Goal: Task Accomplishment & Management: Manage account settings

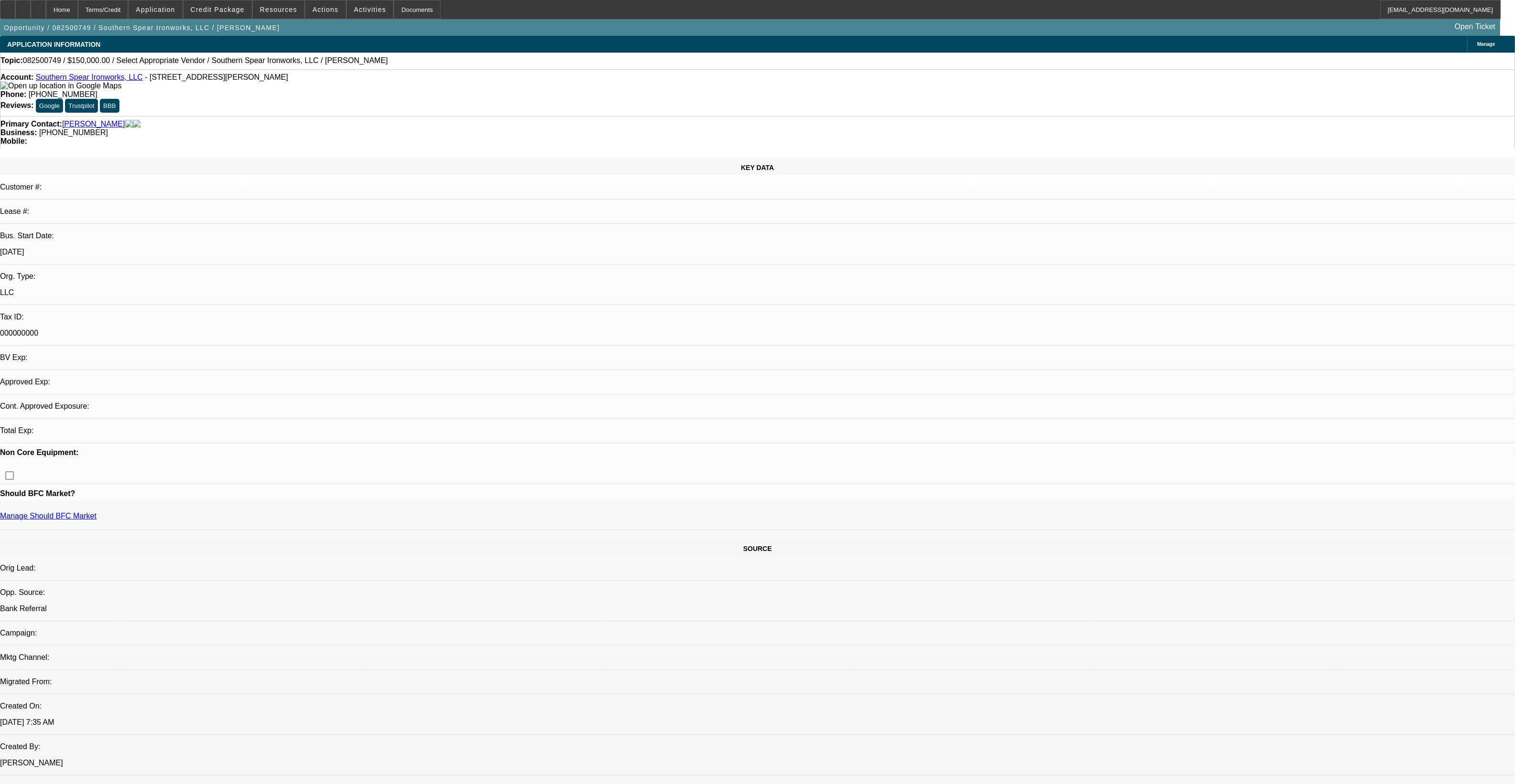
select select "0"
select select "2"
select select "0.1"
select select "1"
select select "2"
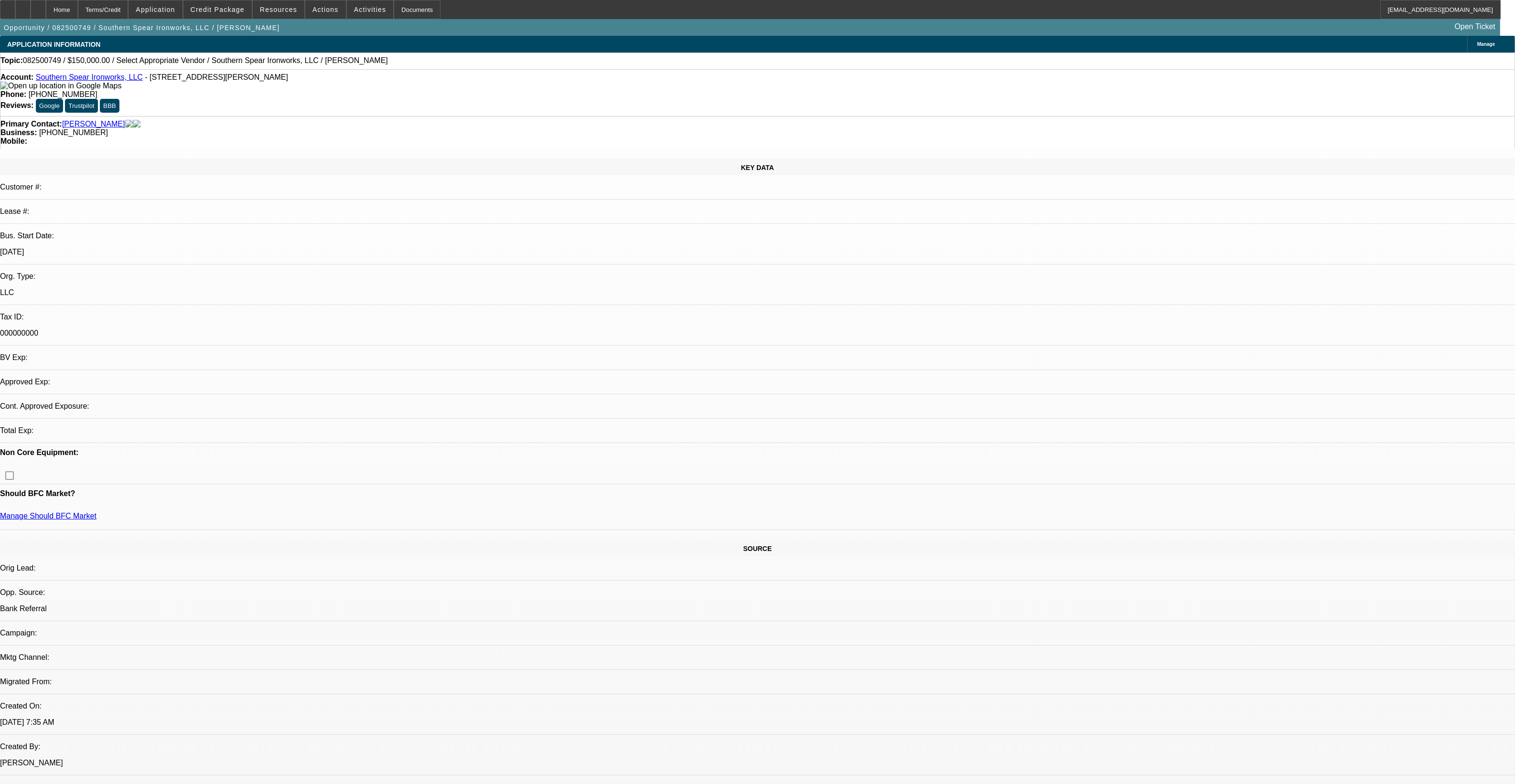
select select "4"
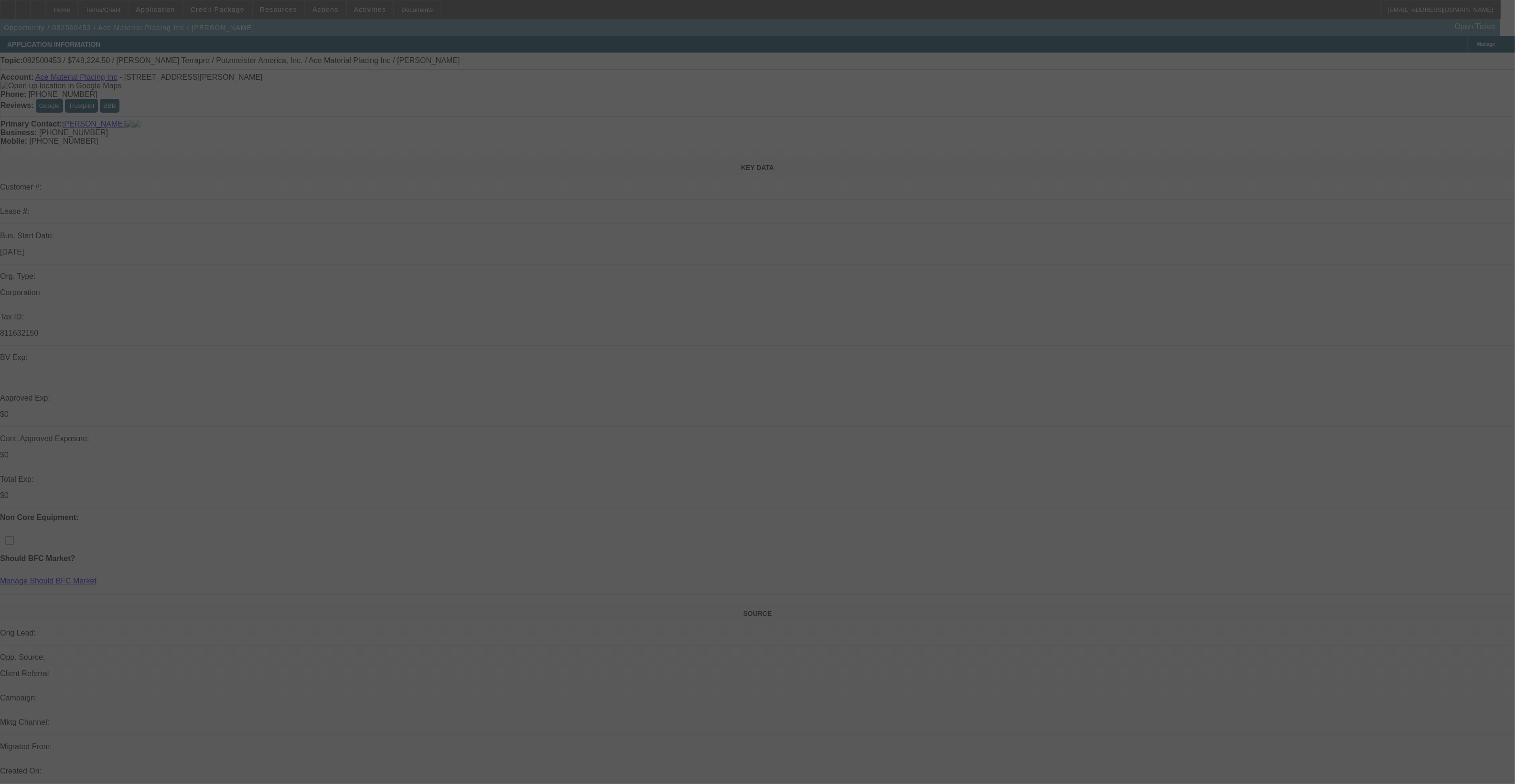
click at [805, 428] on div at bounding box center [758, 392] width 1515 height 784
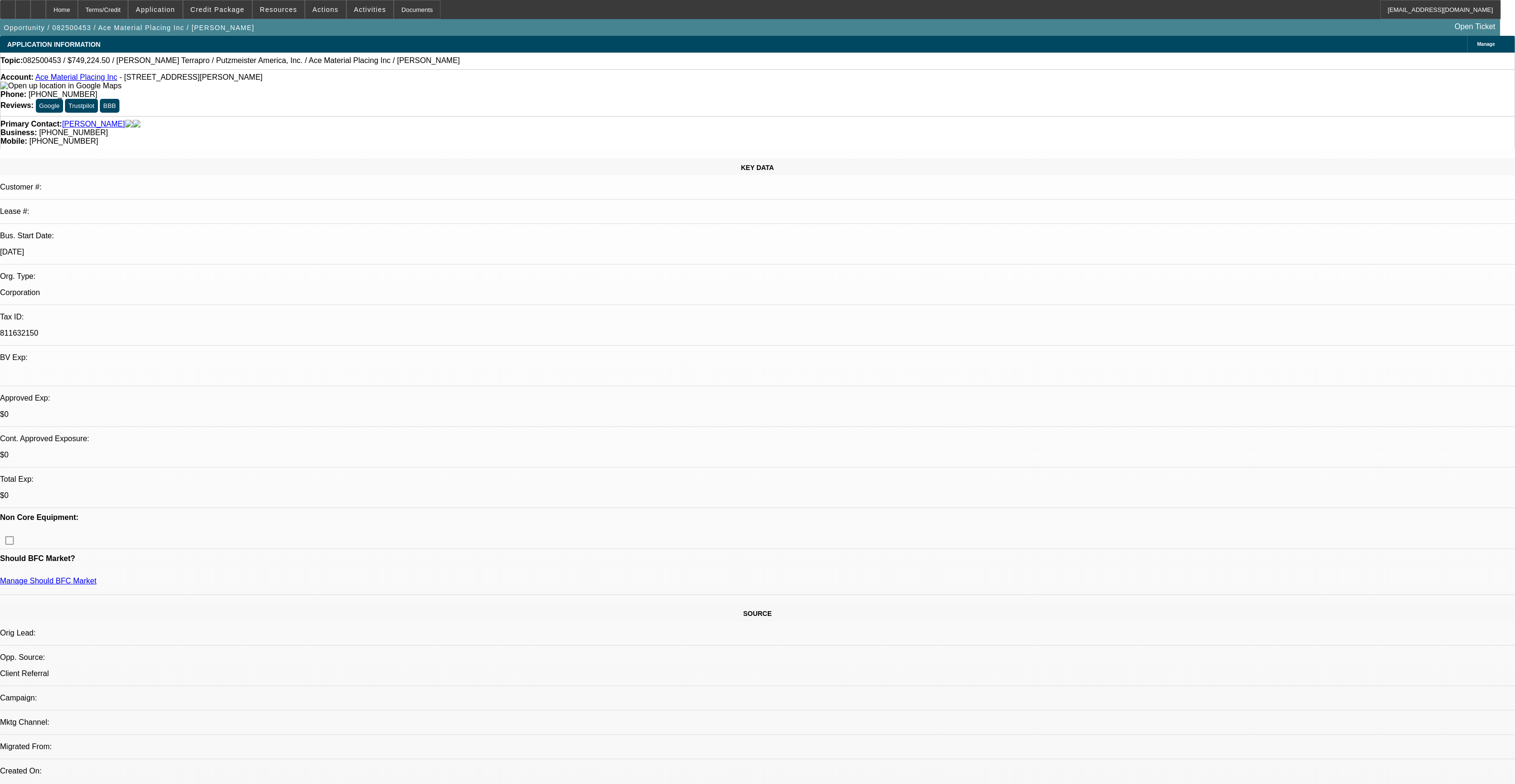
select select "0"
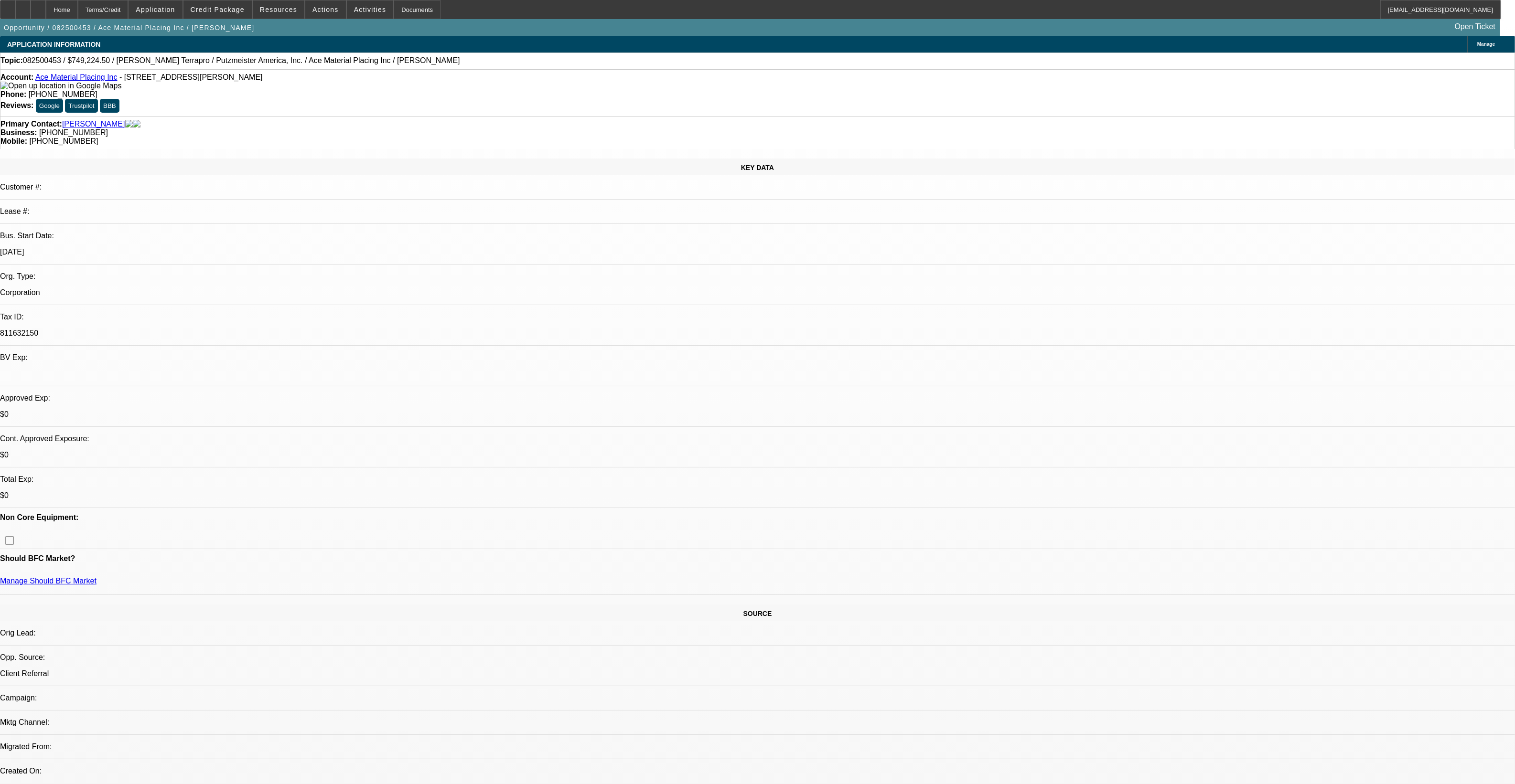
select select "0"
select select "1"
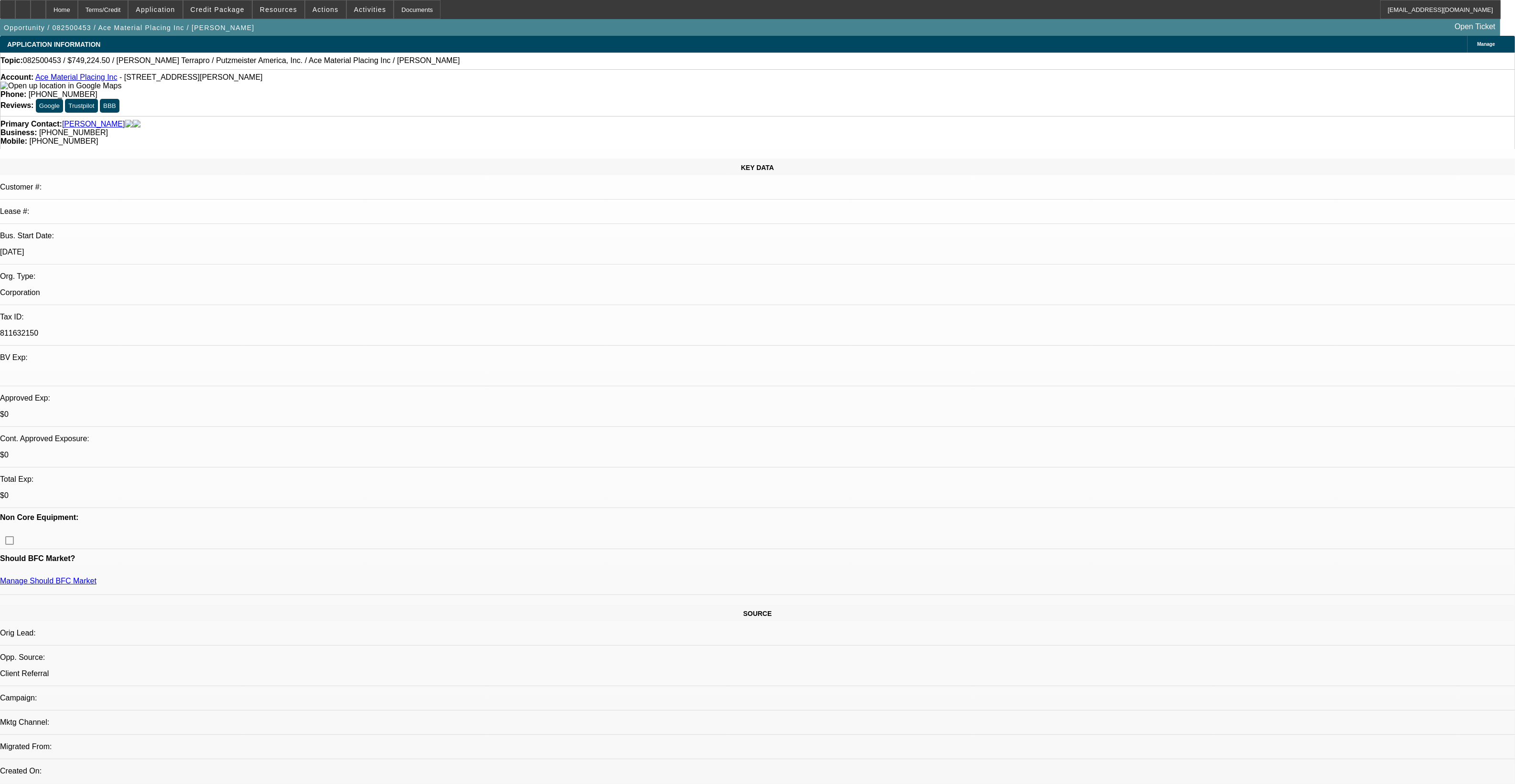
select select "1"
select select "6"
select select "1"
select select "6"
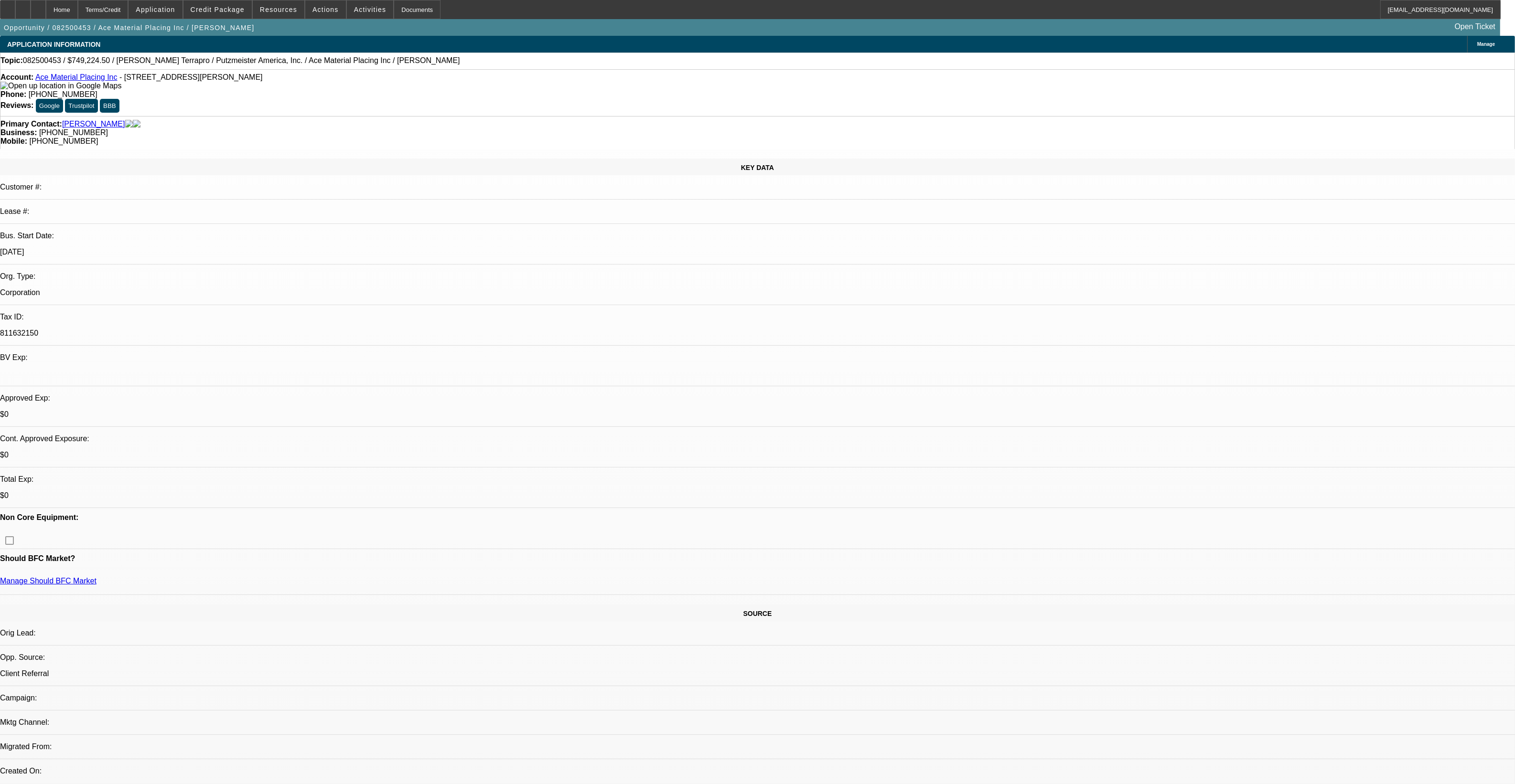
select select "1"
select select "6"
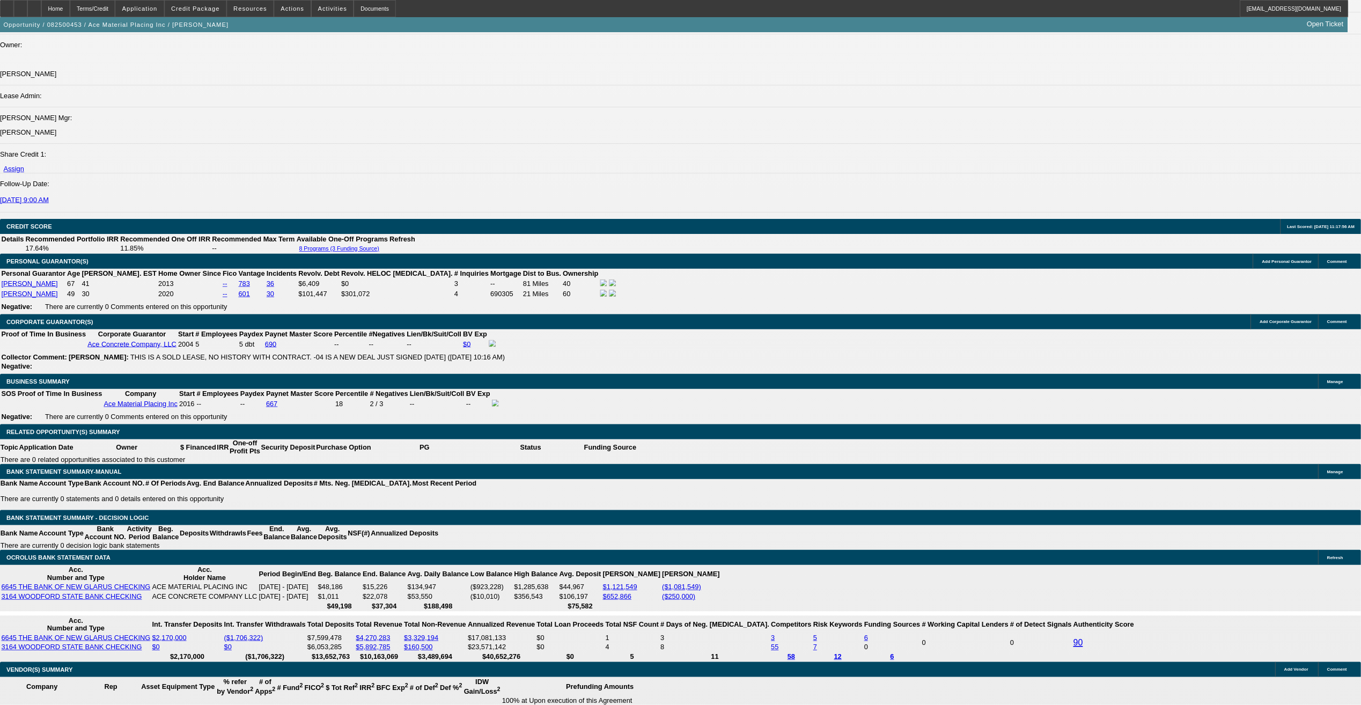
scroll to position [1207, 0]
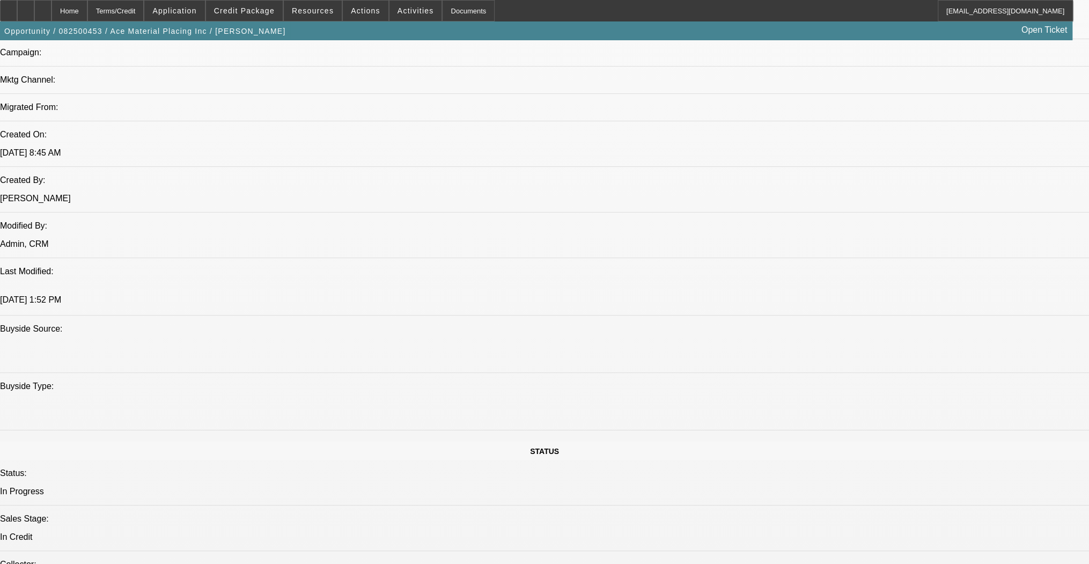
scroll to position [665, 0]
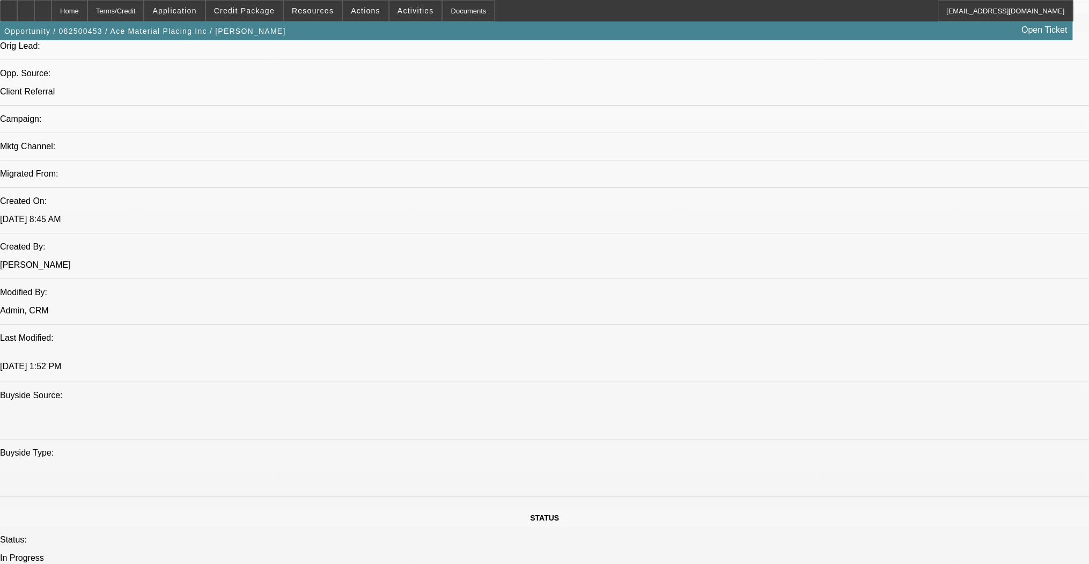
drag, startPoint x: 479, startPoint y: 297, endPoint x: 515, endPoint y: 299, distance: 36.0
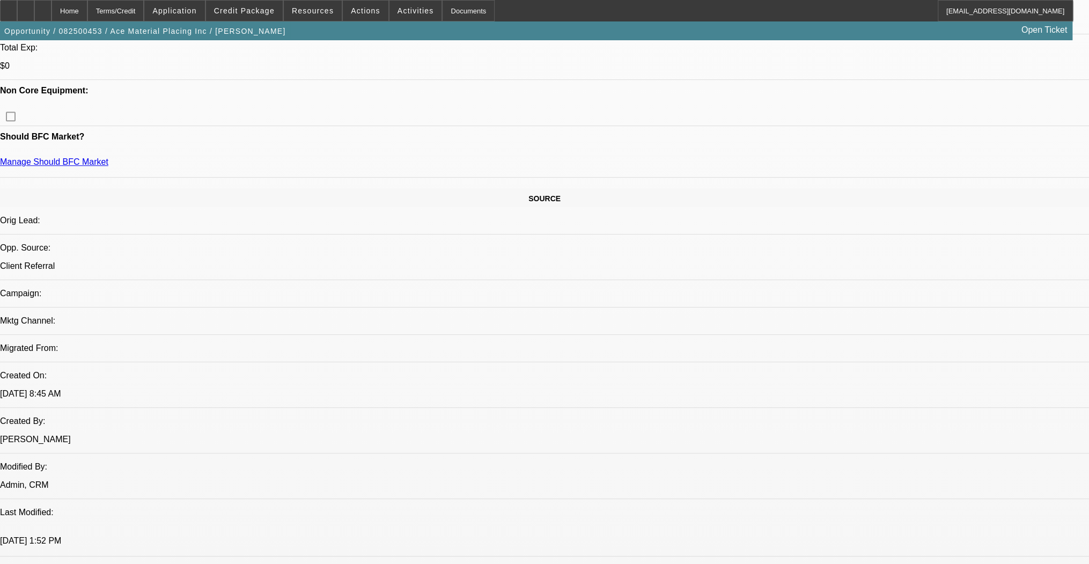
scroll to position [451, 0]
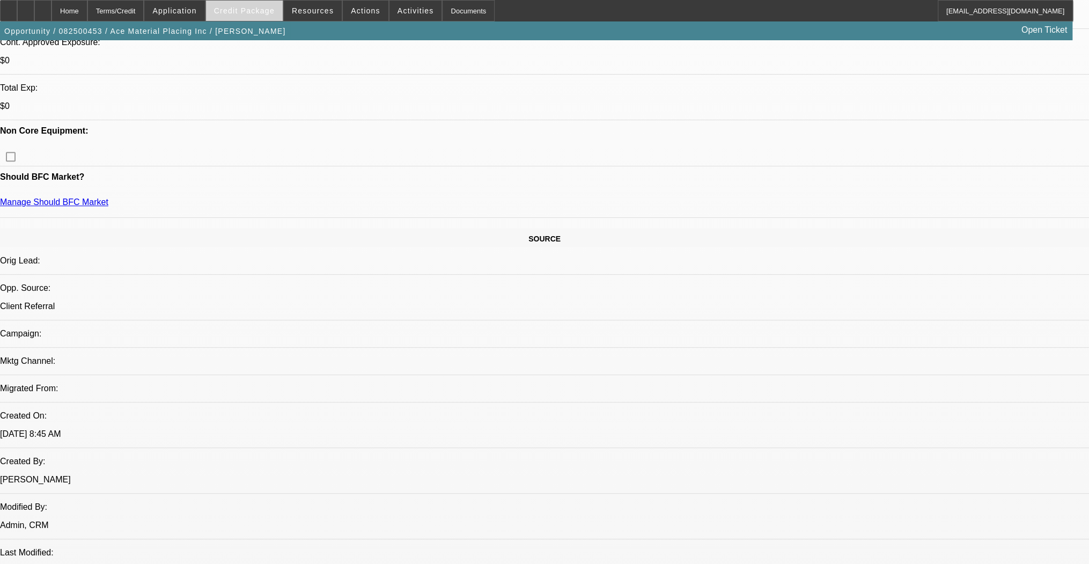
click at [262, 2] on span at bounding box center [244, 11] width 77 height 26
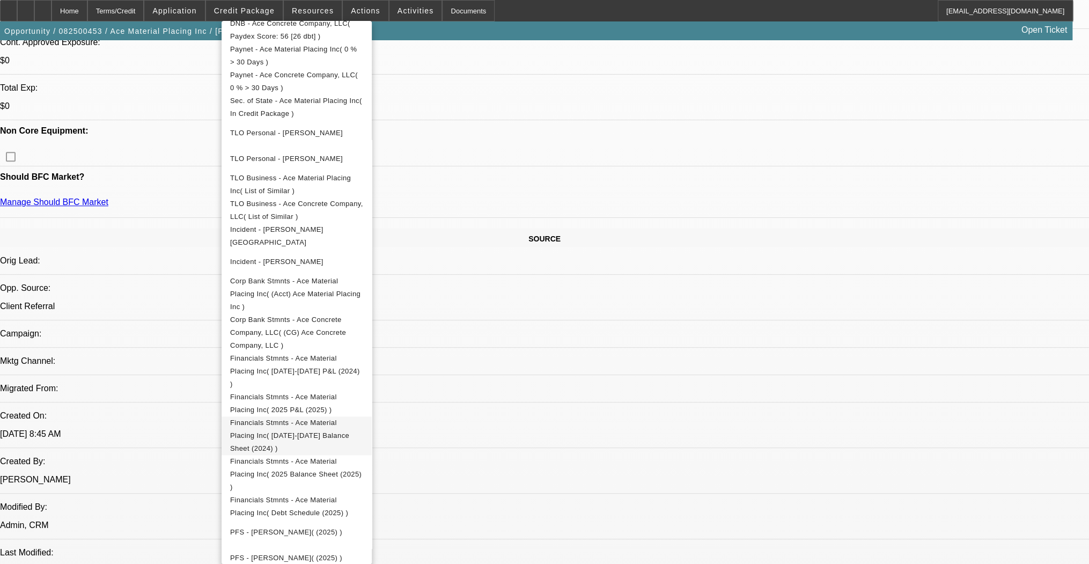
scroll to position [580, 0]
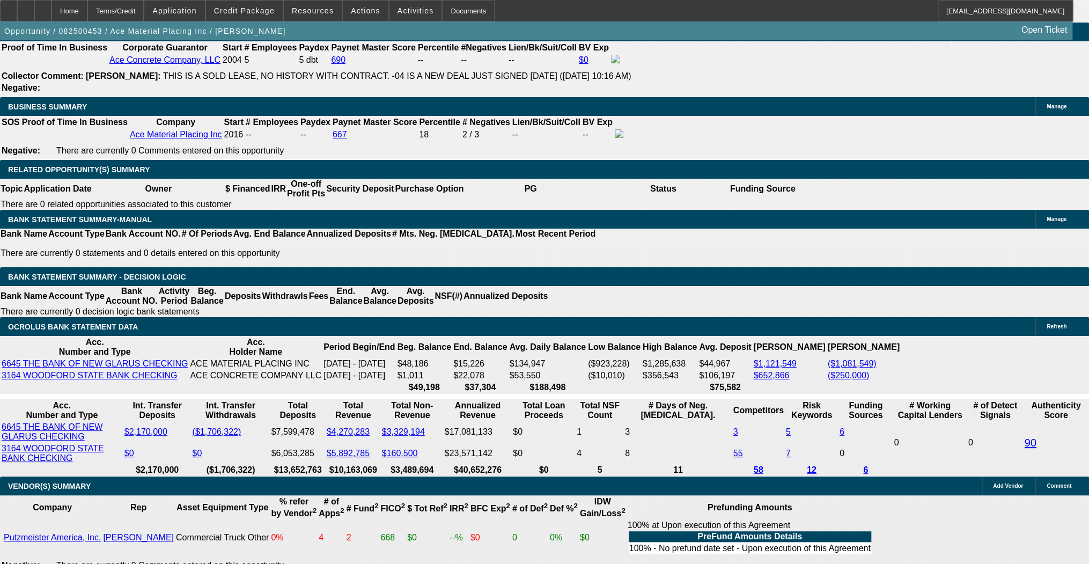
scroll to position [1653, 0]
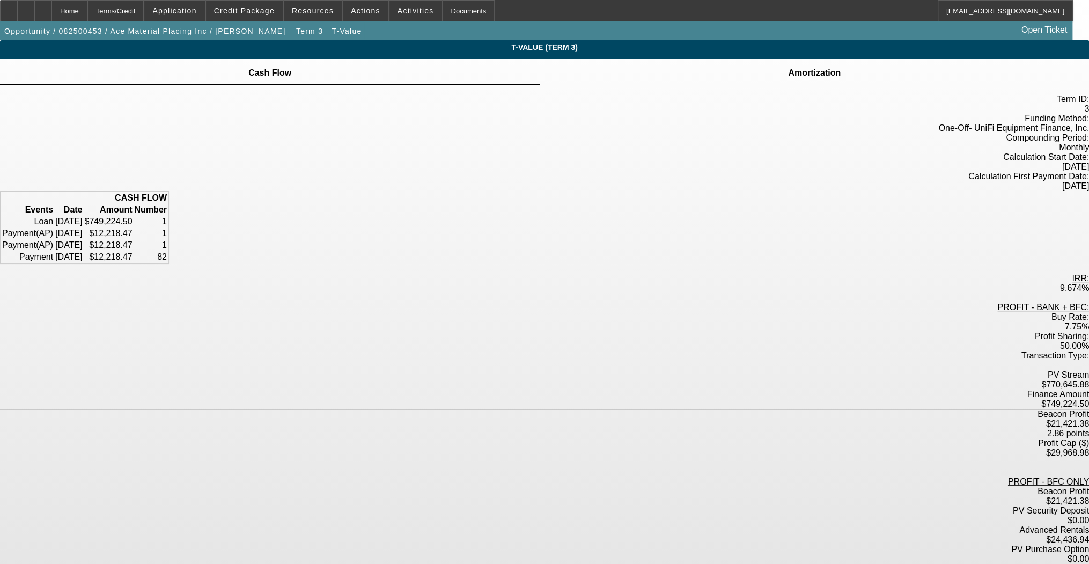
drag, startPoint x: 541, startPoint y: 289, endPoint x: 566, endPoint y: 288, distance: 24.7
click at [566, 322] on div "7.75%" at bounding box center [544, 327] width 1089 height 10
click at [292, 24] on span "button" at bounding box center [309, 31] width 34 height 26
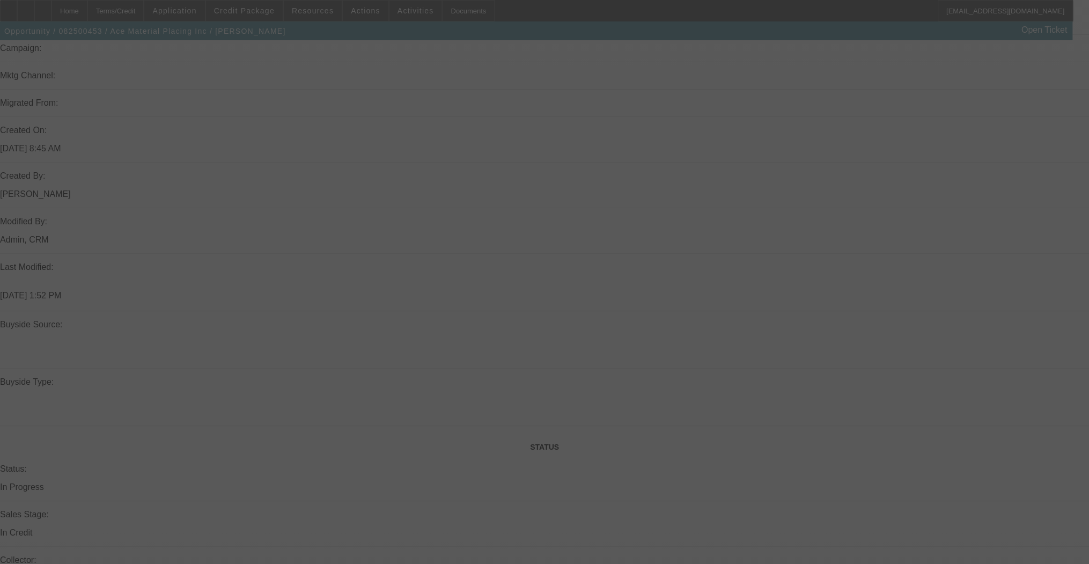
scroll to position [732, 0]
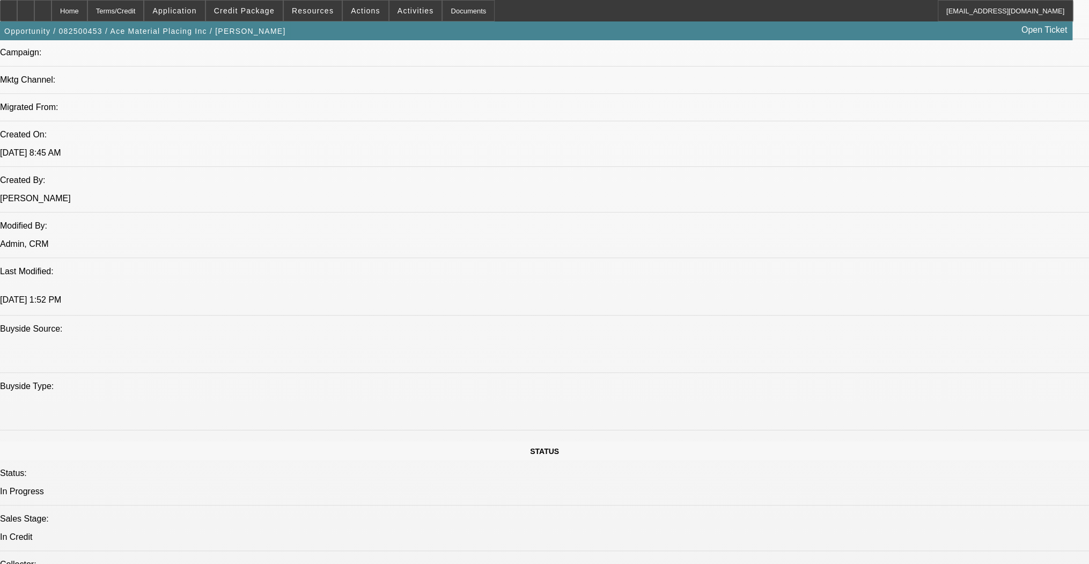
select select "0"
select select "6"
select select "0"
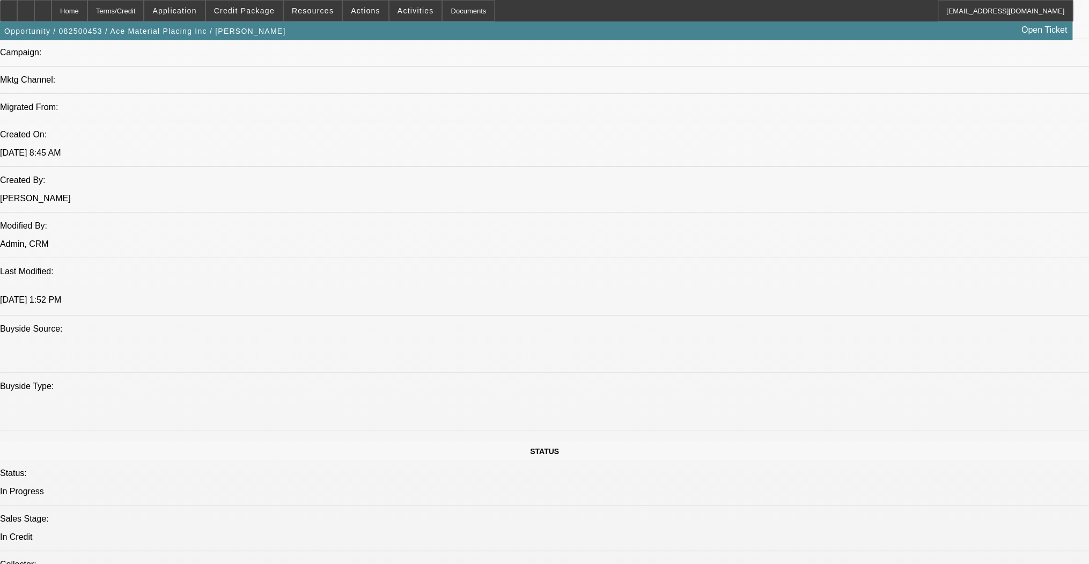
select select "0"
select select "6"
select select "0"
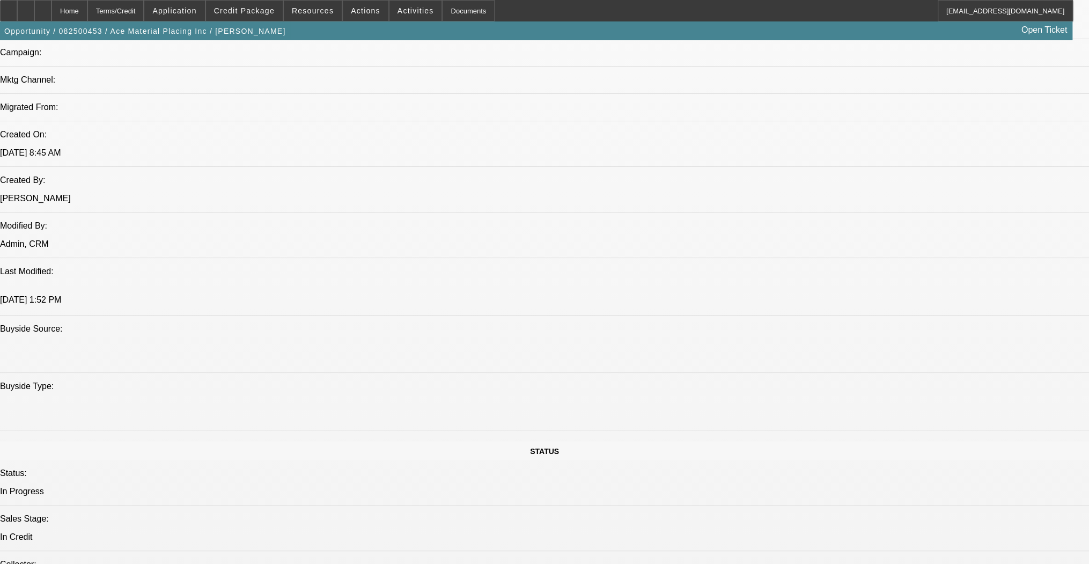
select select "0"
select select "6"
select select "0"
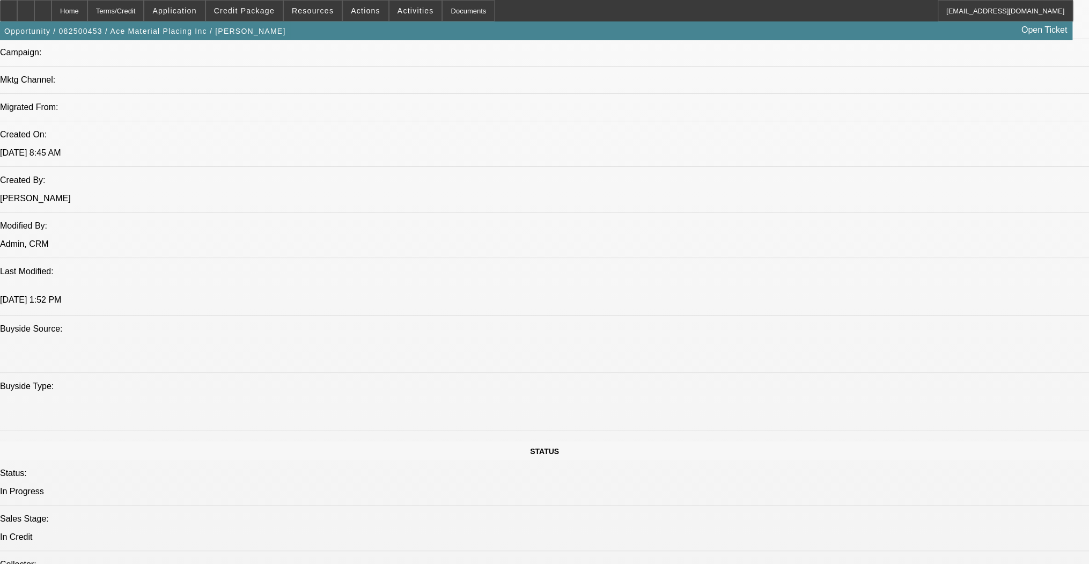
select select "6"
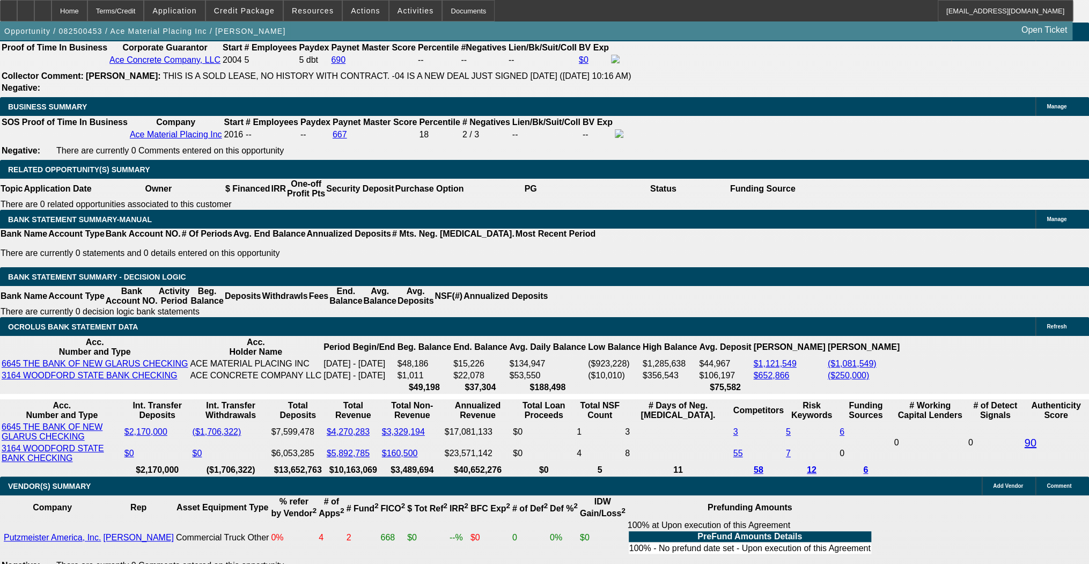
scroll to position [1633, 0]
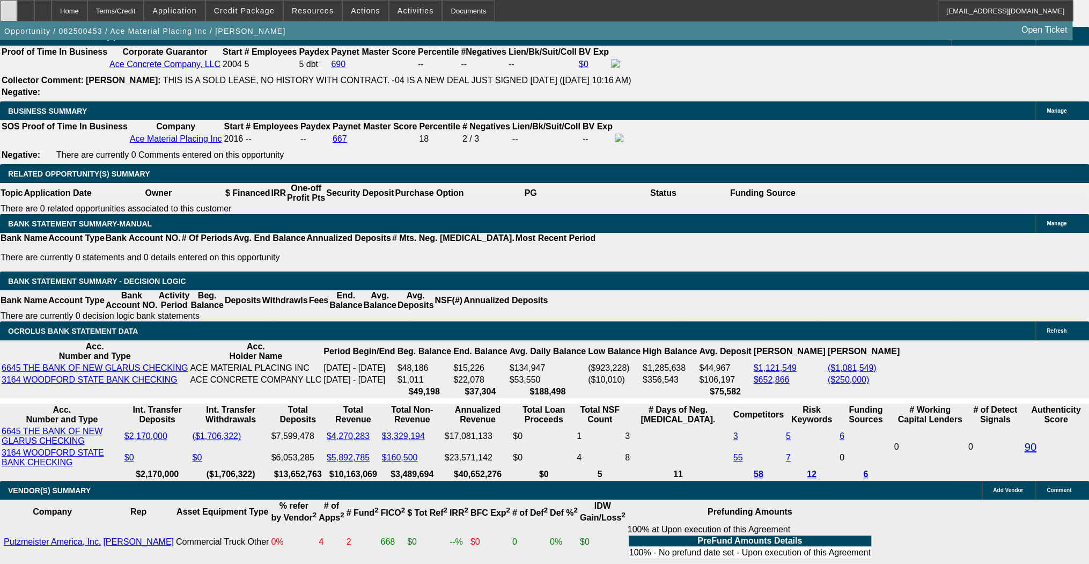
click at [17, 14] on div at bounding box center [8, 10] width 17 height 21
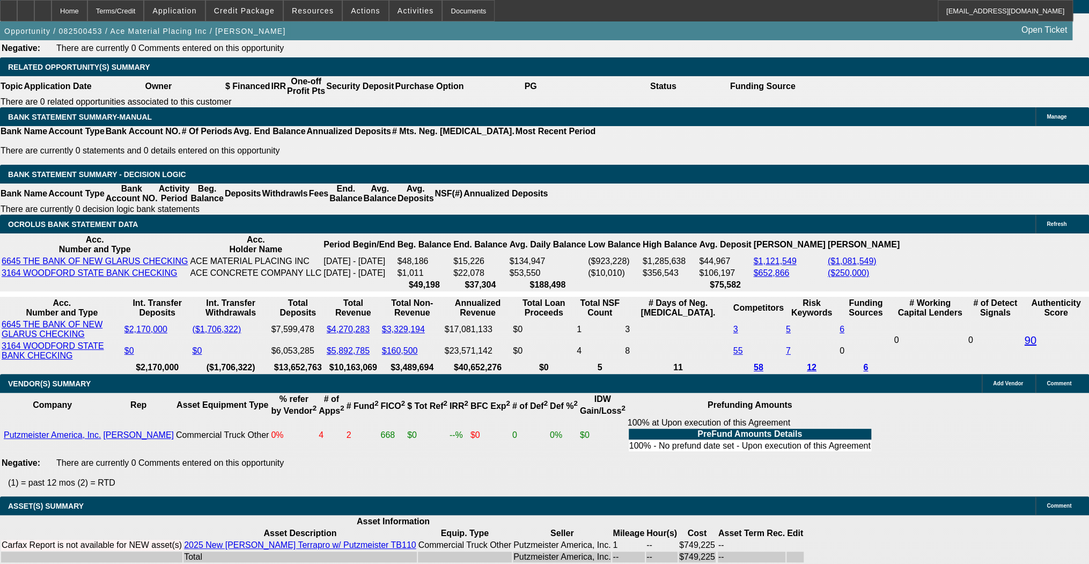
scroll to position [1719, 0]
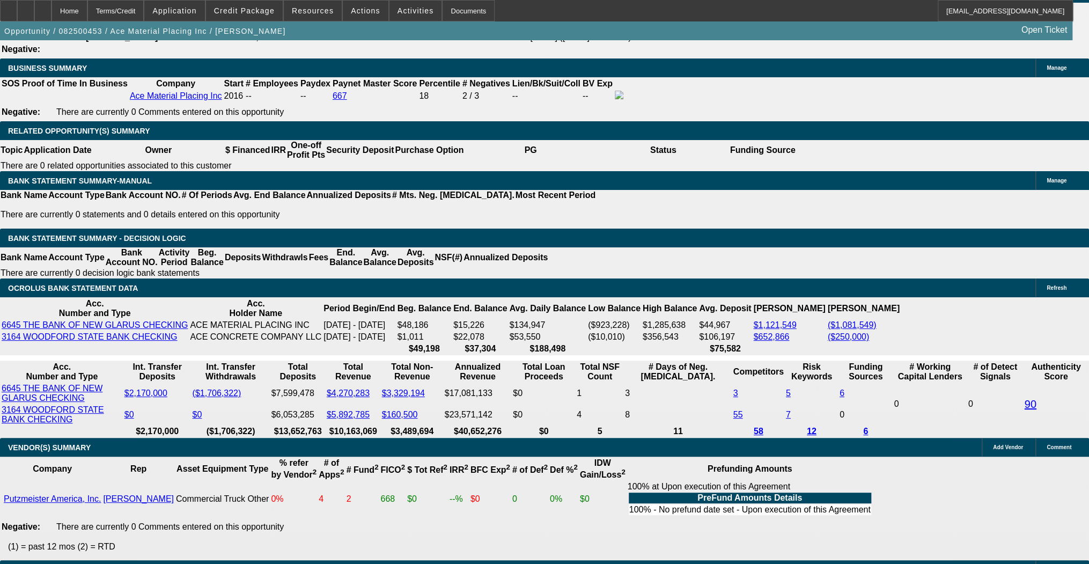
scroll to position [1633, 0]
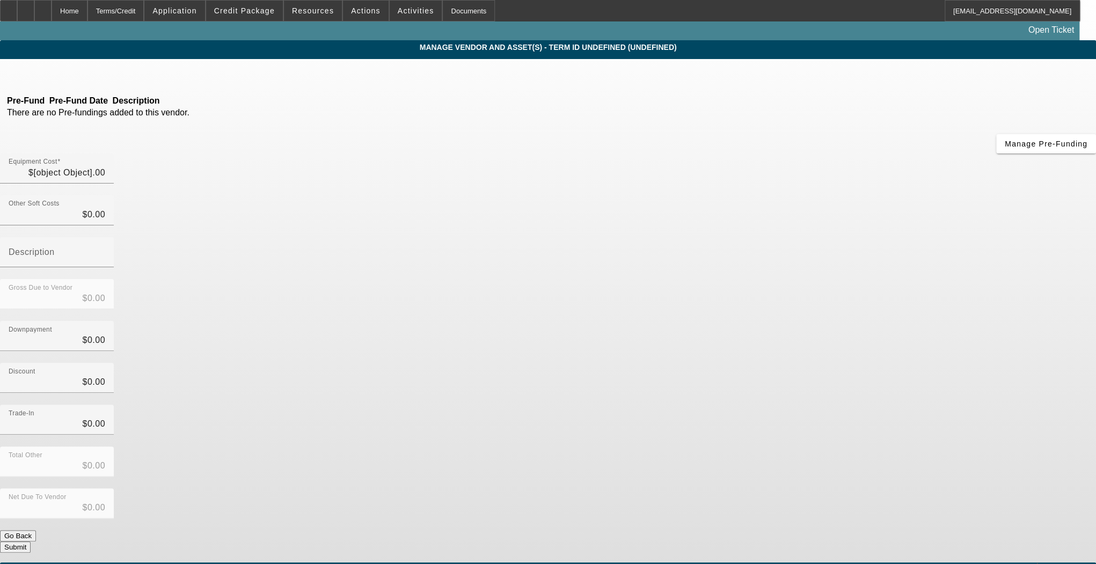
type input "$749,224.50"
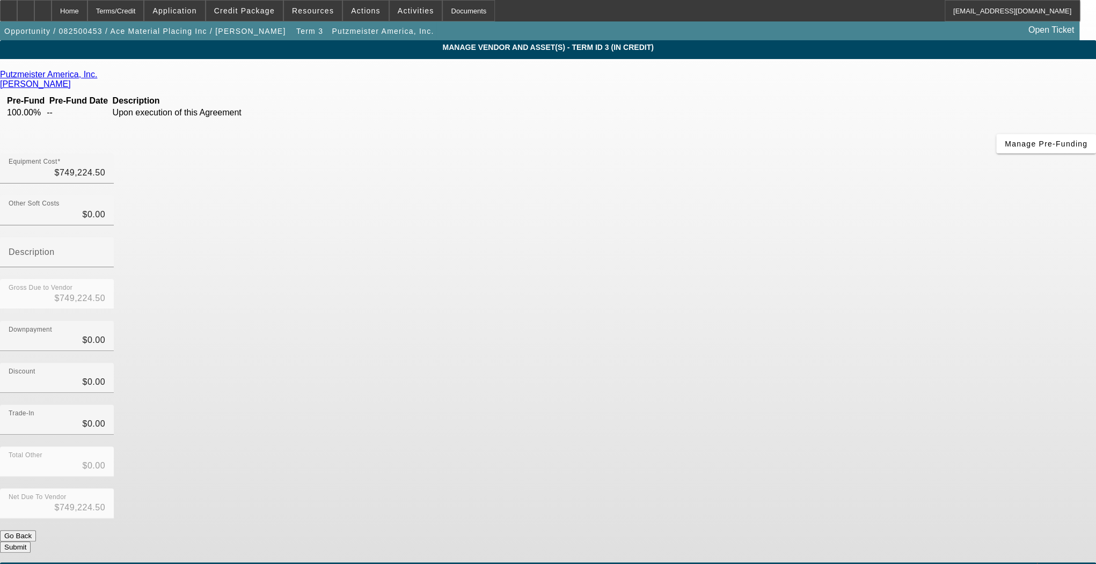
click at [97, 75] on link "Putzmeister America, Inc." at bounding box center [48, 75] width 97 height 10
